Goal: Transaction & Acquisition: Purchase product/service

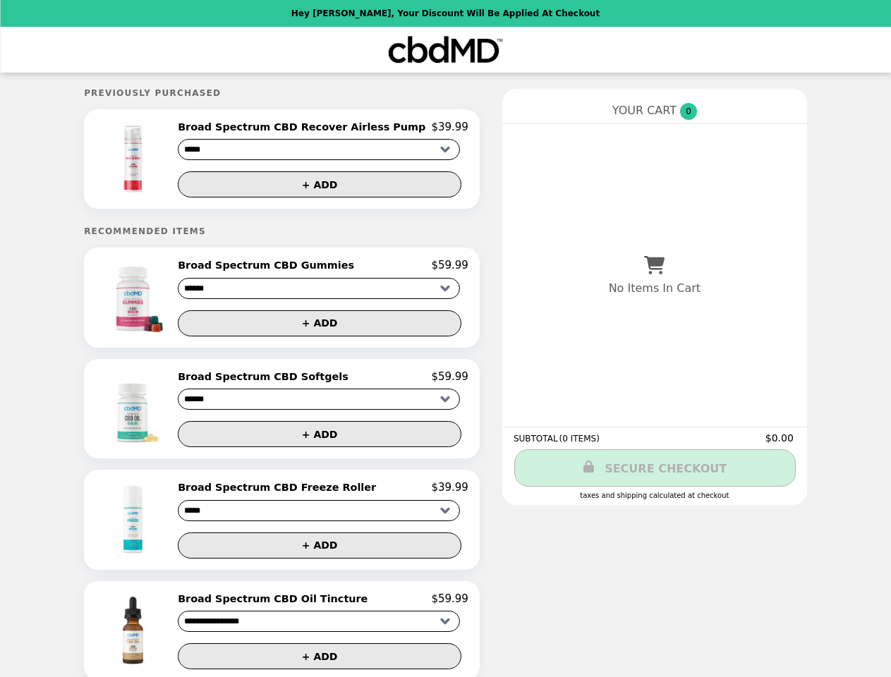
click at [163, 161] on img at bounding box center [135, 159] width 80 height 77
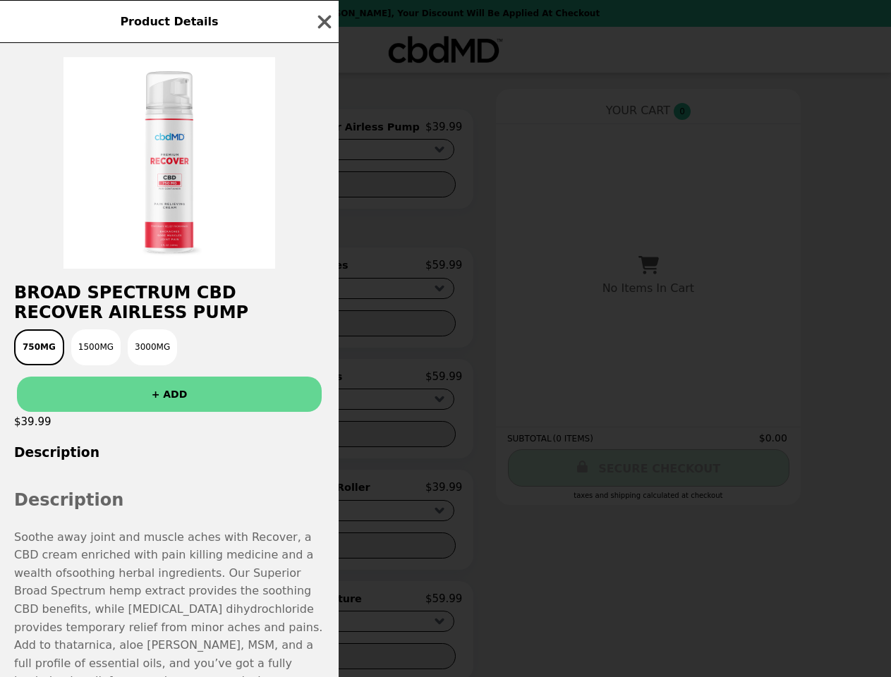
click at [323, 129] on div "Product Details Broad Spectrum CBD Recover Airless Pump 750MG 1500MG 3000MG + A…" at bounding box center [445, 338] width 891 height 677
click at [323, 187] on div at bounding box center [169, 156] width 339 height 226
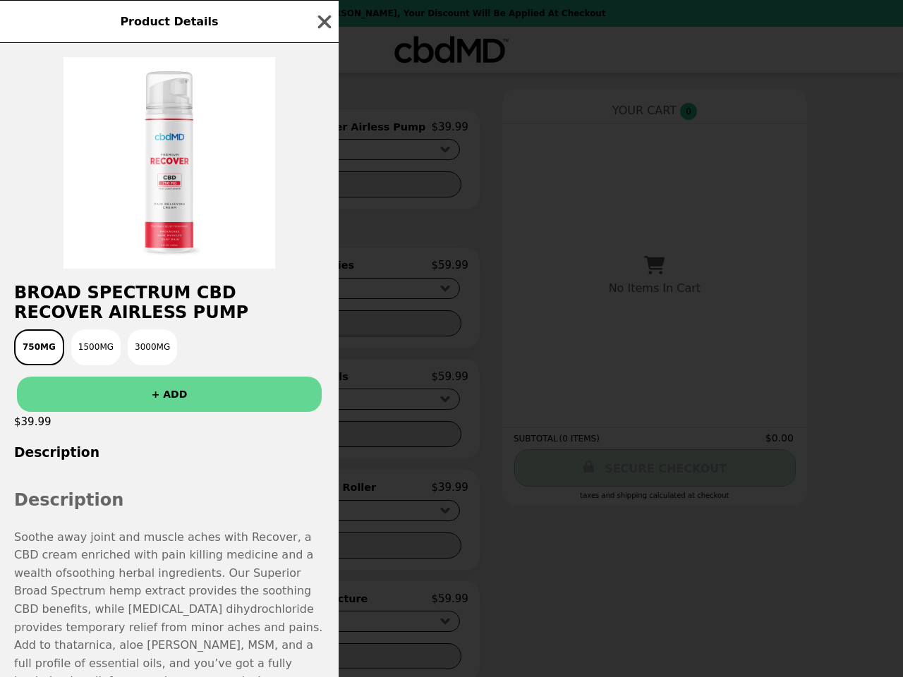
click at [163, 302] on div "Product Details Broad Spectrum CBD Recover Airless Pump 750MG 1500MG 3000MG + A…" at bounding box center [451, 338] width 903 height 677
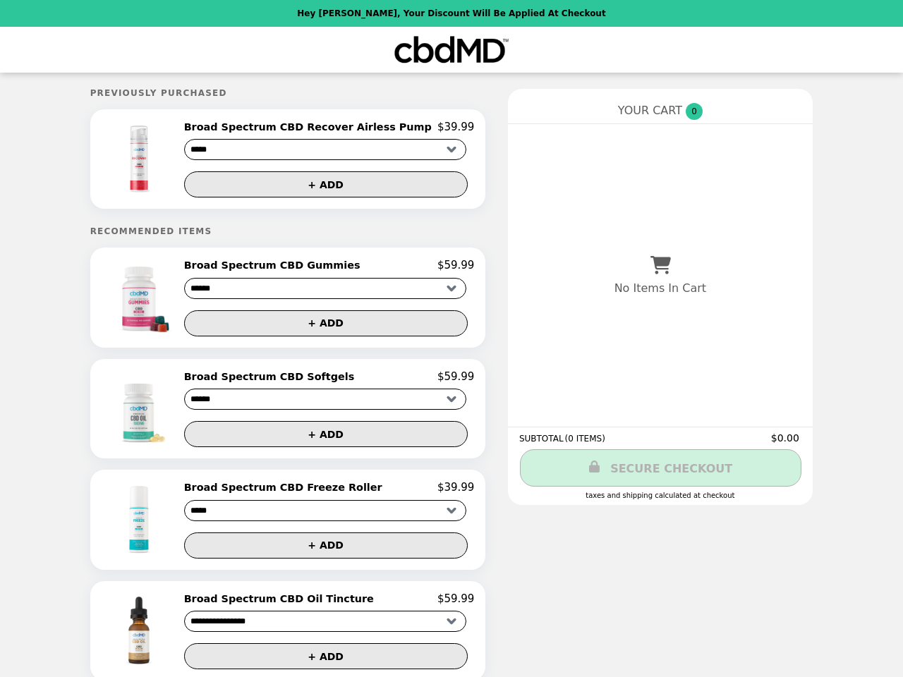
click at [323, 270] on h2 "Broad Spectrum CBD Gummies" at bounding box center [275, 265] width 182 height 13
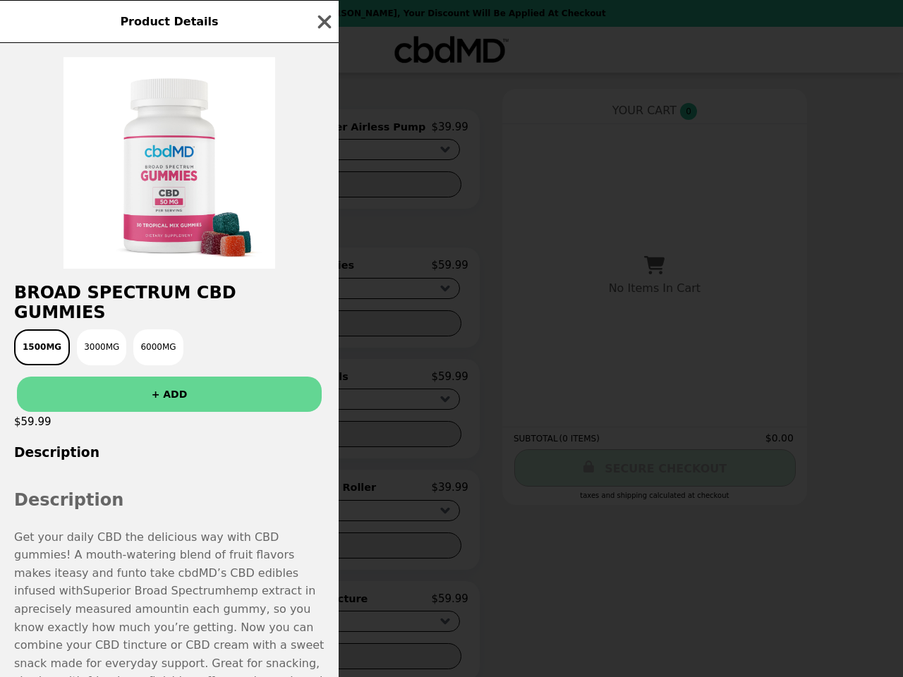
click at [323, 328] on div "Product Details Broad Spectrum CBD Gummies 1500MG 3000MG 6000MG + ADD $59.99 De…" at bounding box center [451, 338] width 903 height 677
click at [163, 414] on div "$59.99" at bounding box center [169, 422] width 339 height 20
click at [323, 382] on div "Product Details Broad Spectrum CBD Gummies 1500MG 3000MG 6000MG + ADD $59.99 De…" at bounding box center [451, 338] width 903 height 677
click at [323, 440] on div "Product Details Broad Spectrum CBD Gummies 1500MG 3000MG 6000MG + ADD $59.99 De…" at bounding box center [451, 338] width 903 height 677
